Goal: Transaction & Acquisition: Book appointment/travel/reservation

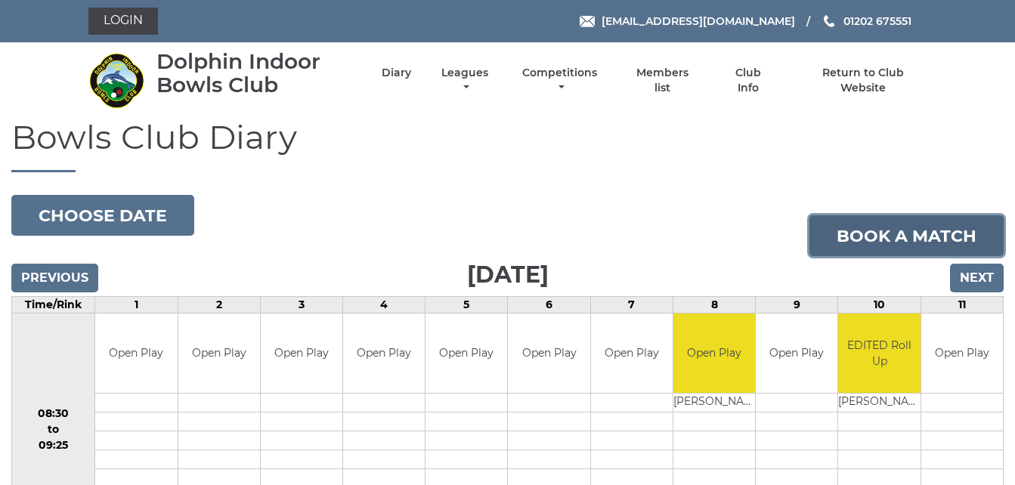
click at [856, 249] on link "Book a match" at bounding box center [906, 235] width 194 height 41
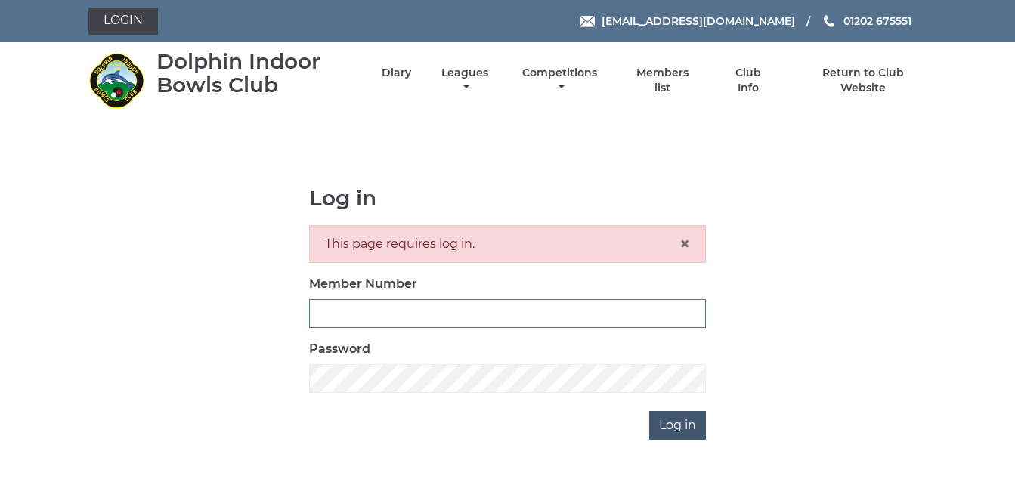
type input "3783"
click at [676, 425] on input "Log in" at bounding box center [677, 425] width 57 height 29
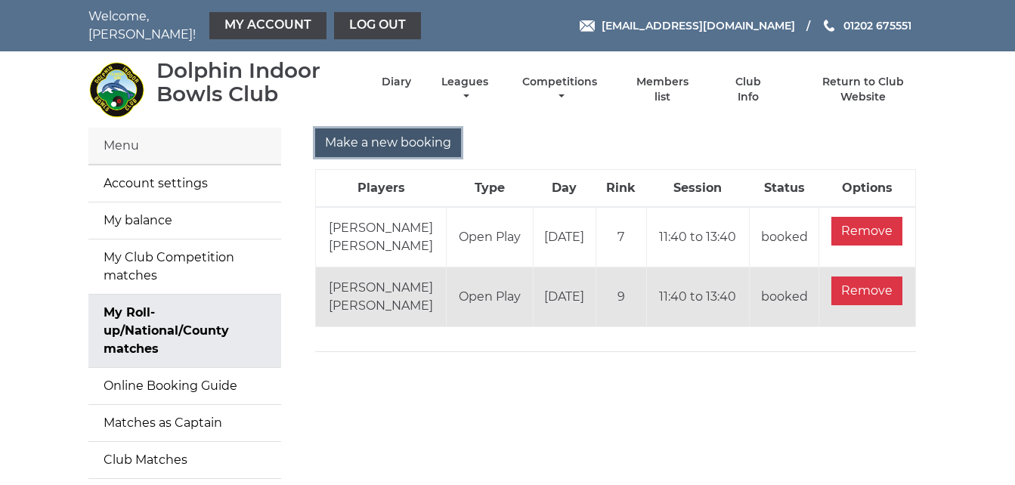
click at [397, 137] on input "Make a new booking" at bounding box center [388, 142] width 146 height 29
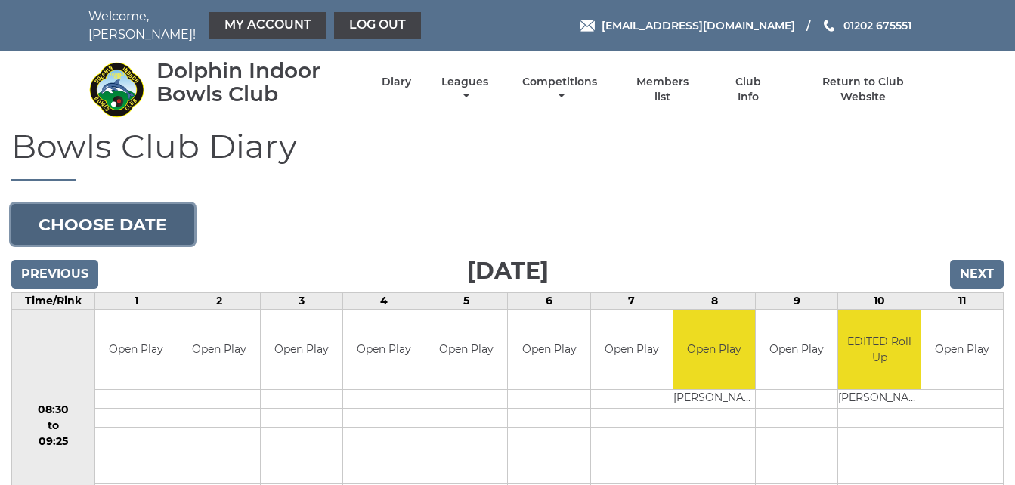
click at [163, 210] on button "Choose date" at bounding box center [102, 224] width 183 height 41
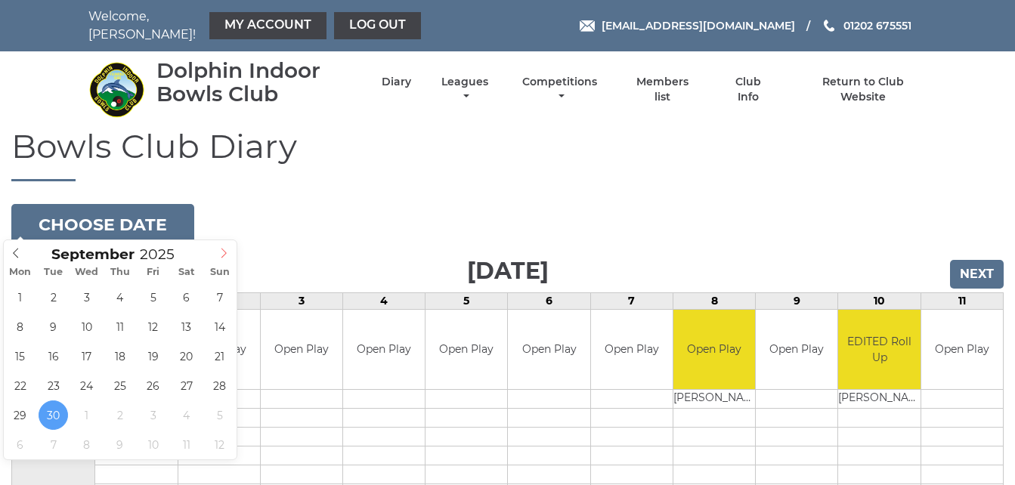
click at [223, 251] on icon at bounding box center [223, 253] width 11 height 11
type input "2025-10-15"
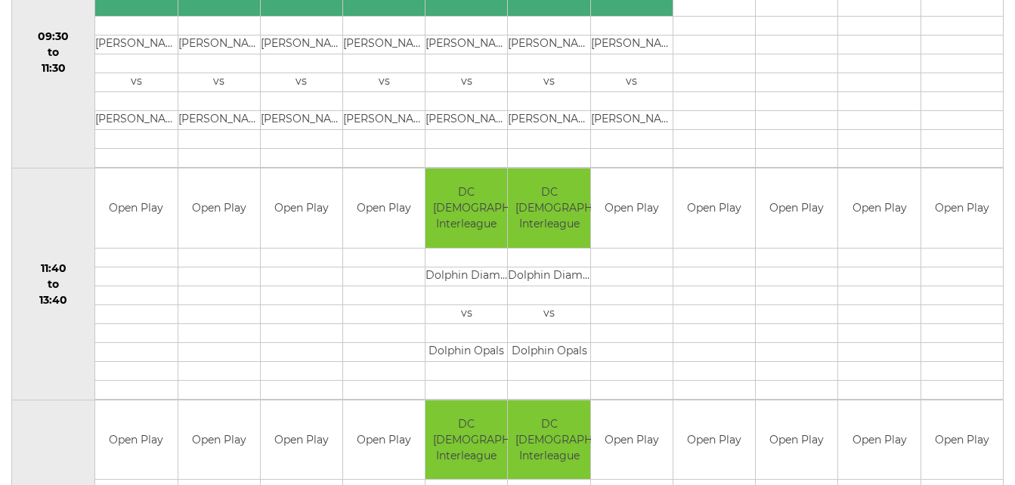
scroll to position [635, 0]
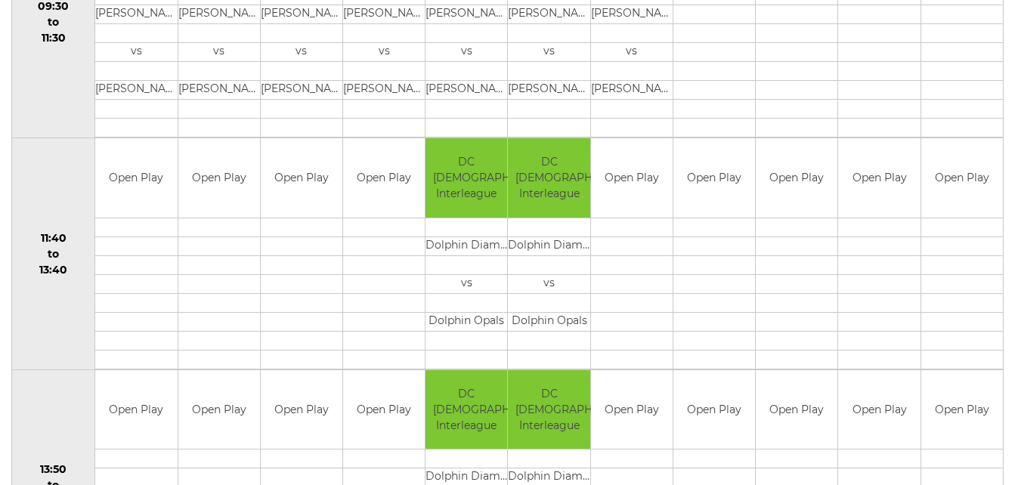
click at [67, 149] on td "11:40 to 13:40" at bounding box center [53, 254] width 83 height 232
click at [72, 170] on td "11:40 to 13:40" at bounding box center [53, 254] width 83 height 232
click at [67, 138] on td "11:40 to 13:40" at bounding box center [53, 254] width 83 height 232
click at [73, 156] on td "11:40 to 13:40" at bounding box center [53, 254] width 83 height 232
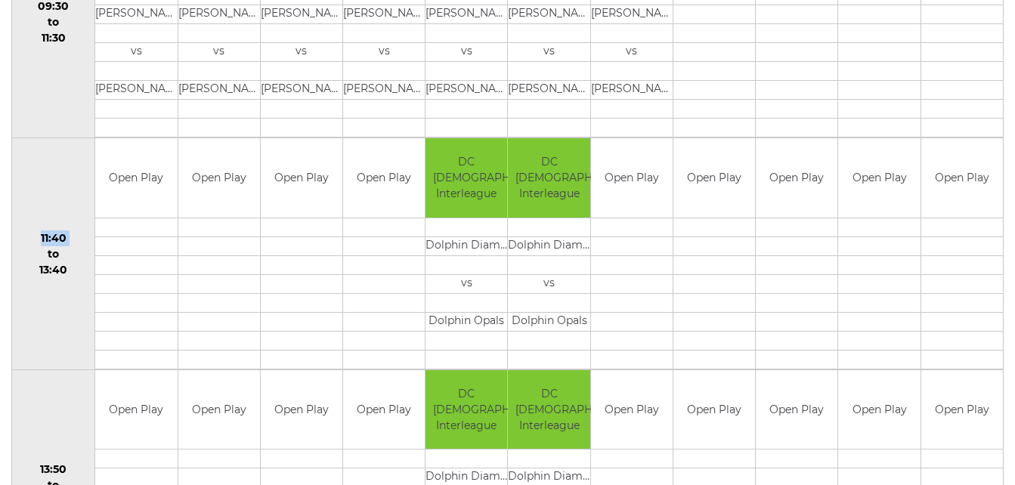
click at [73, 156] on td "11:40 to 13:40" at bounding box center [53, 254] width 83 height 232
drag, startPoint x: 73, startPoint y: 156, endPoint x: 46, endPoint y: 178, distance: 34.3
click at [46, 178] on td "11:40 to 13:40" at bounding box center [53, 254] width 83 height 232
click at [56, 163] on td "11:40 to 13:40" at bounding box center [53, 254] width 83 height 232
click at [56, 175] on td "11:40 to 13:40" at bounding box center [53, 254] width 83 height 232
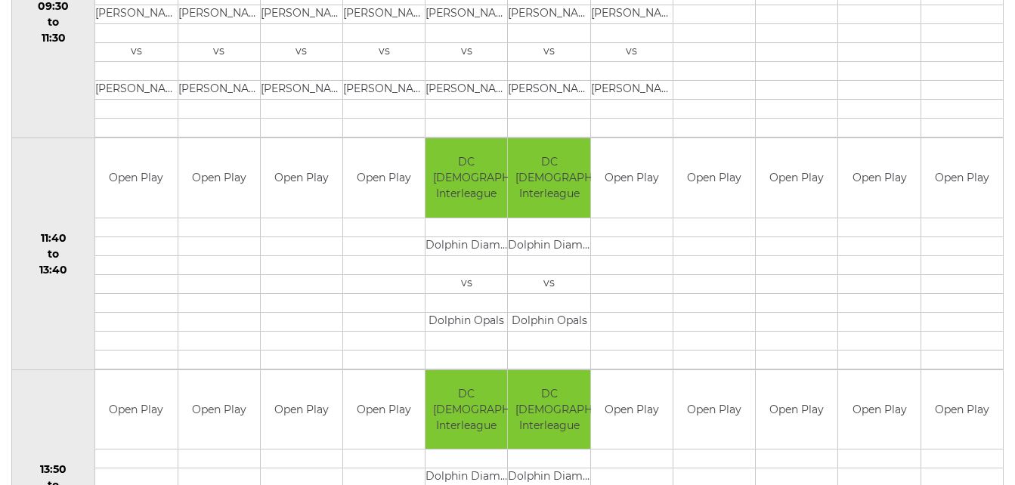
click at [57, 187] on td "11:40 to 13:40" at bounding box center [53, 254] width 83 height 232
click at [73, 175] on td "11:40 to 13:40" at bounding box center [53, 254] width 83 height 232
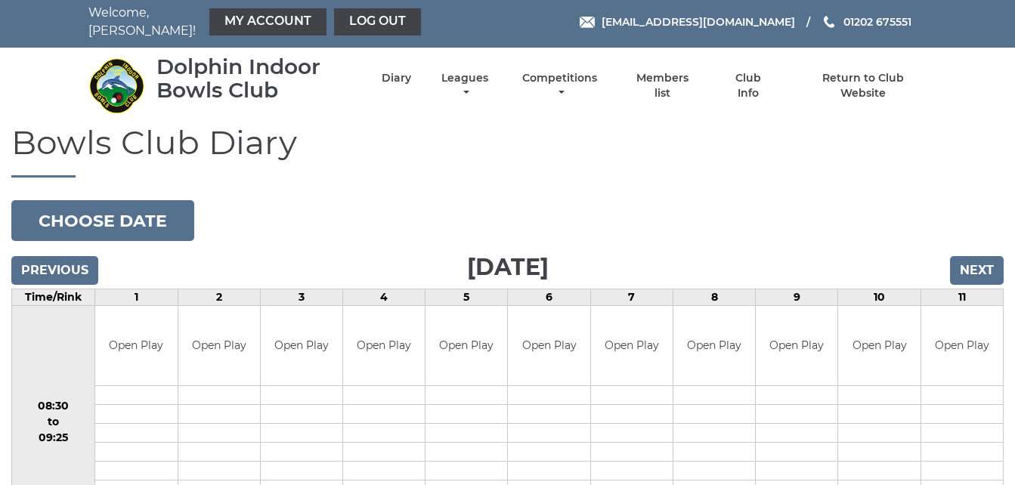
scroll to position [0, 0]
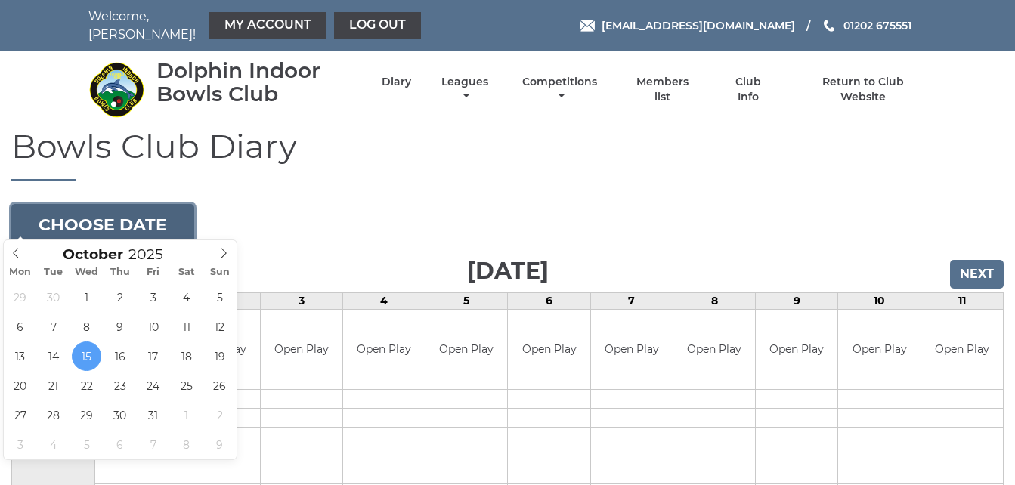
click at [142, 211] on button "Choose date" at bounding box center [102, 224] width 183 height 41
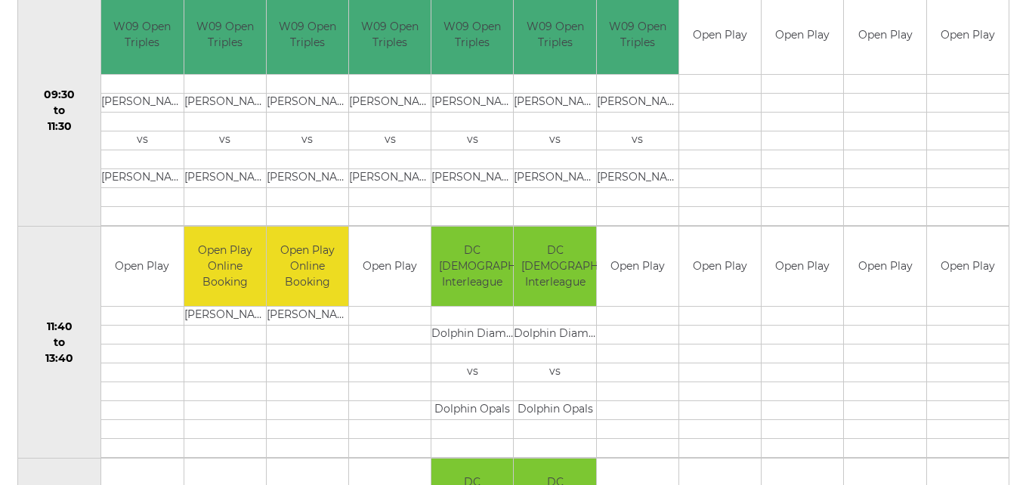
scroll to position [544, 0]
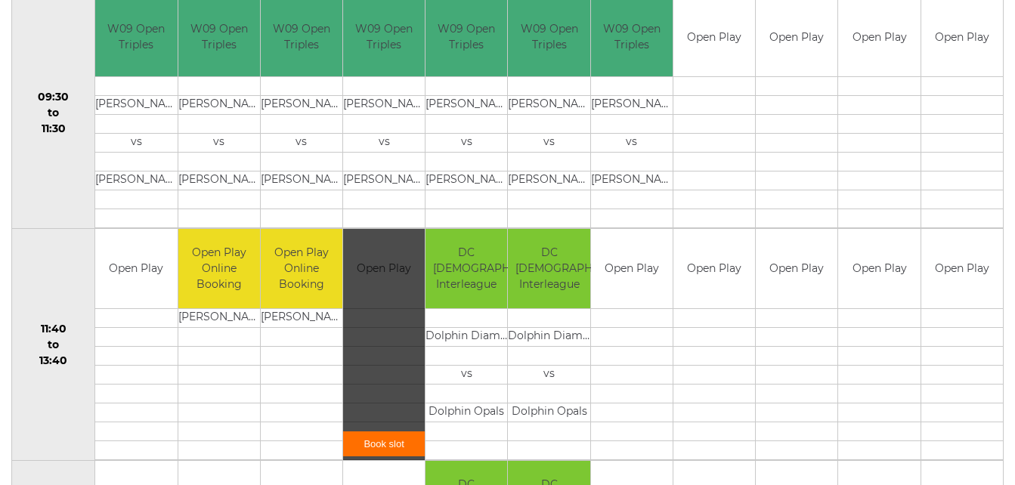
click at [394, 437] on link "Book slot" at bounding box center [384, 443] width 82 height 25
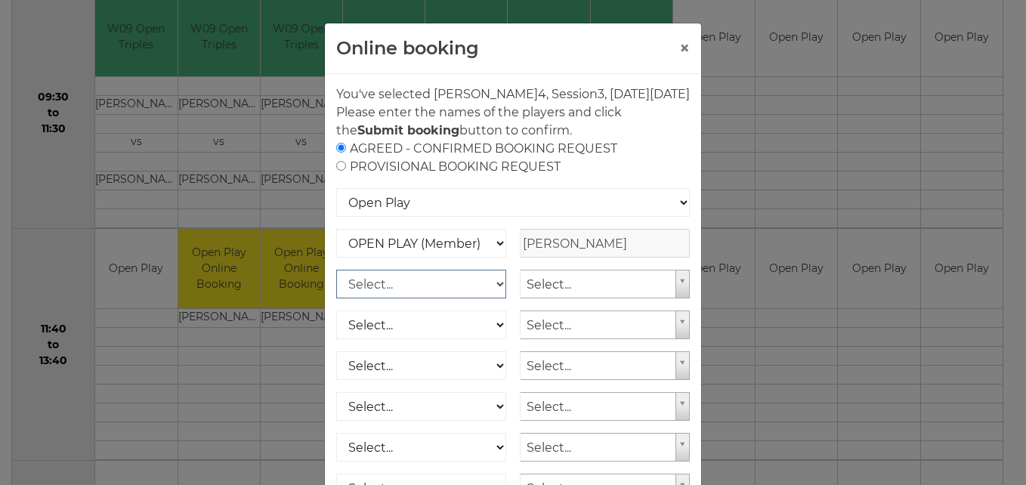
click at [493, 298] on select "Select... OPEN PLAY (Member) OPEN PLAY (Visitor) SPOONS (Member) SPOONS (Visito…" at bounding box center [421, 284] width 170 height 29
select select "1_12"
click at [336, 288] on select "Select... OPEN PLAY (Member) OPEN PLAY (Visitor) SPOONS (Member) SPOONS (Visito…" at bounding box center [421, 284] width 170 height 29
click at [643, 176] on div "AGREED - CONFIRMED BOOKING REQUEST PROVISIONAL BOOKING REQUEST" at bounding box center [513, 158] width 354 height 36
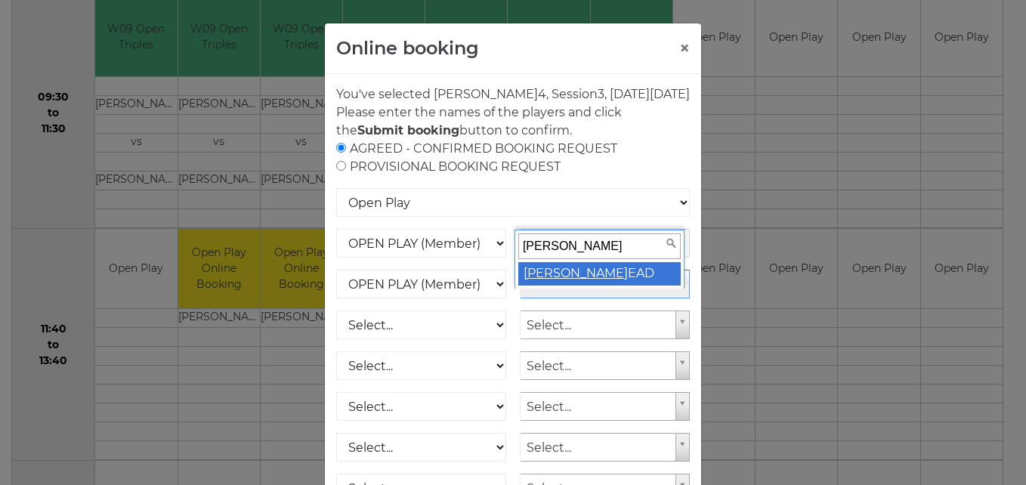
type input "mary h"
select select "1797"
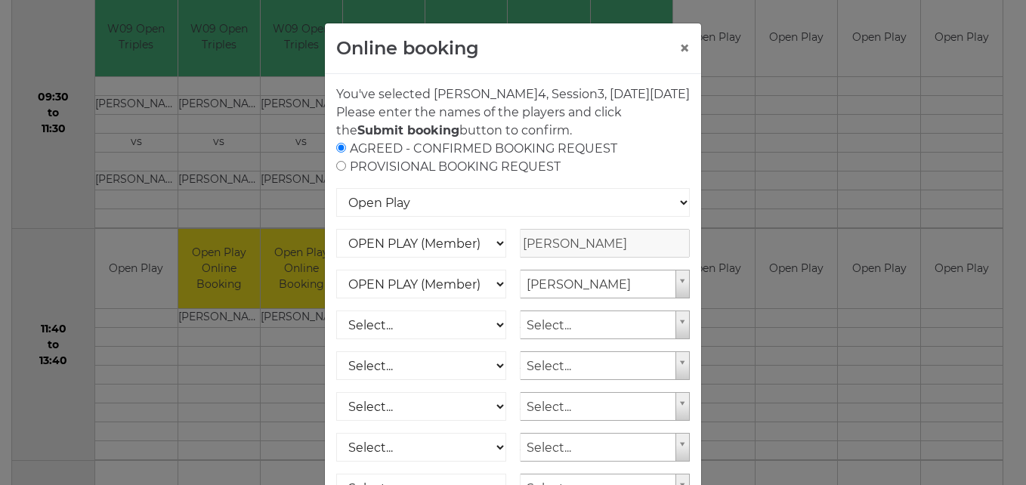
click at [654, 176] on div "AGREED - CONFIRMED BOOKING REQUEST PROVISIONAL BOOKING REQUEST" at bounding box center [513, 158] width 354 height 36
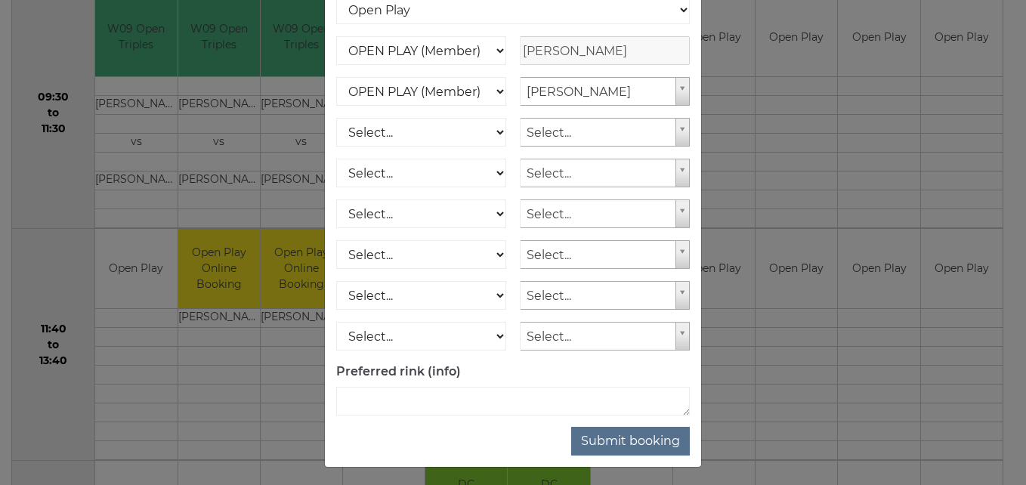
scroll to position [216, 0]
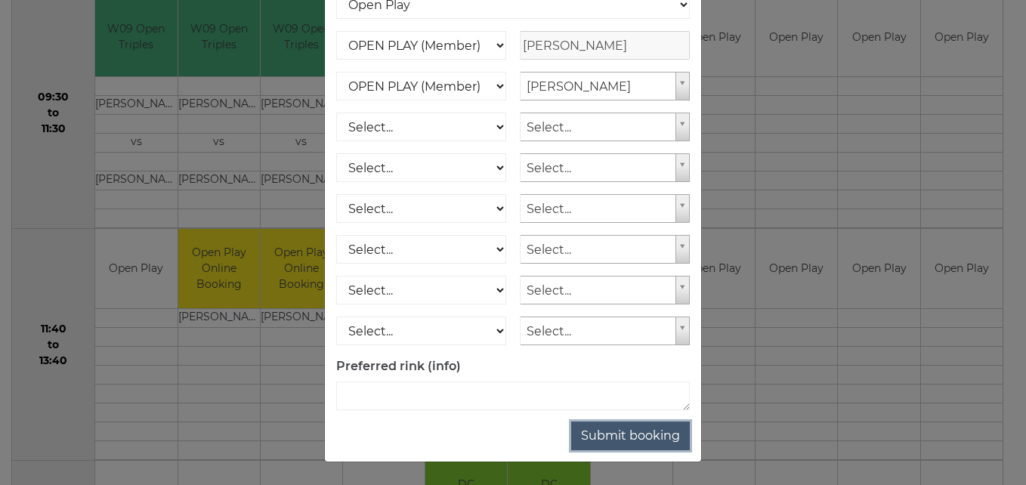
click at [663, 440] on button "Submit booking" at bounding box center [630, 436] width 119 height 29
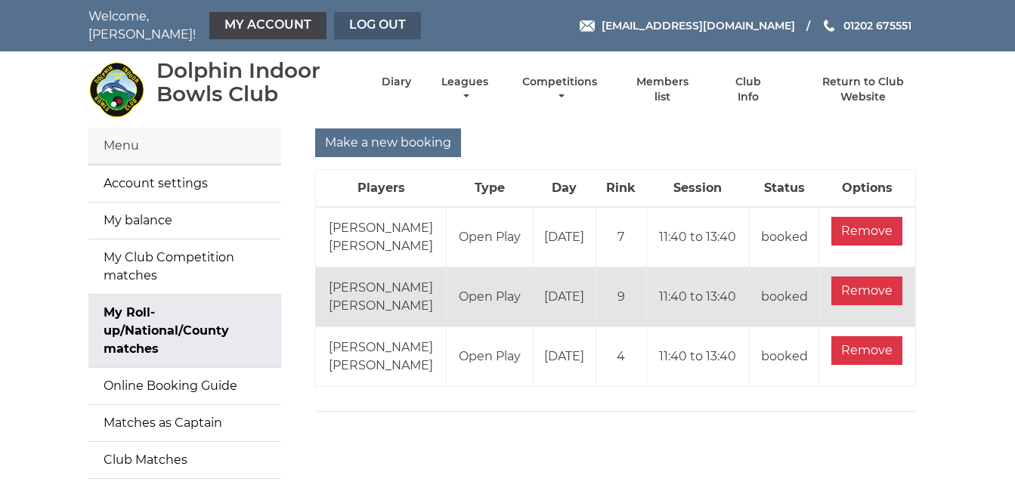
click at [354, 24] on link "Log out" at bounding box center [377, 25] width 87 height 27
